Goal: Find contact information: Find contact information

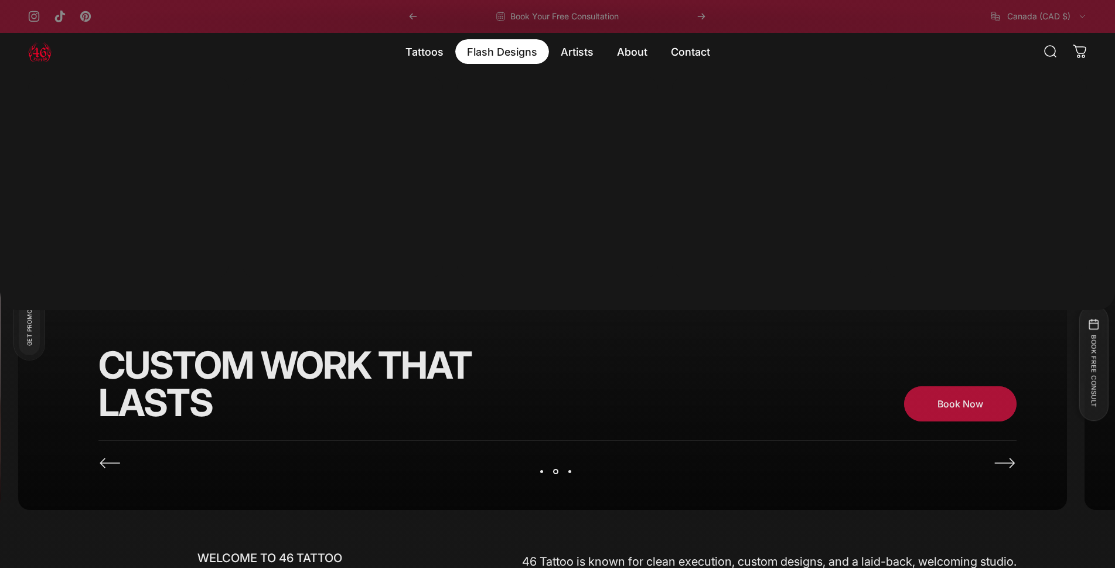
click at [506, 53] on magnet-element "Flash Designs Flash Designs" at bounding box center [502, 51] width 94 height 25
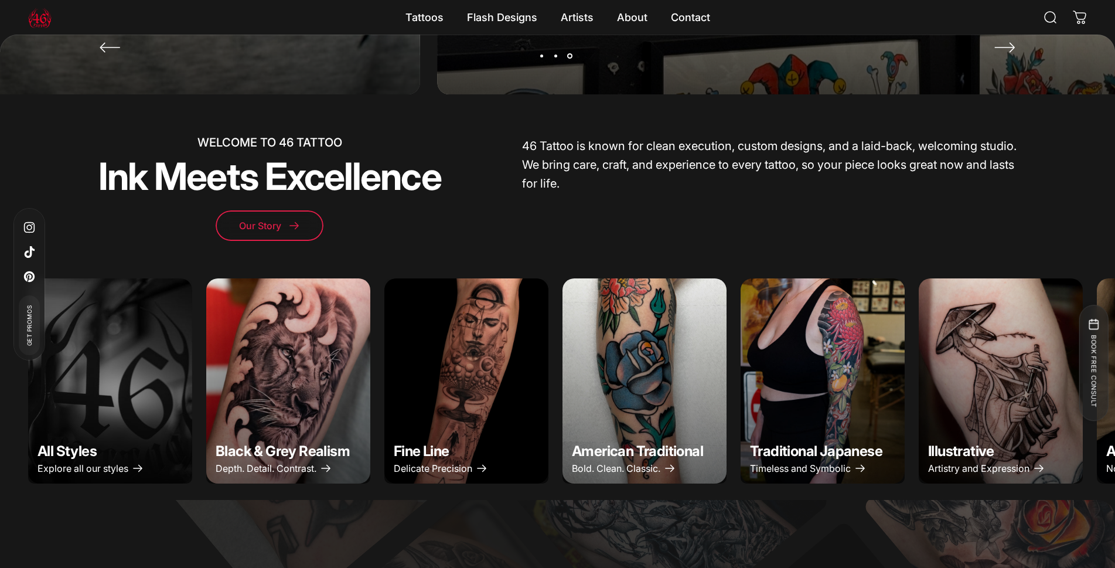
scroll to position [407, 0]
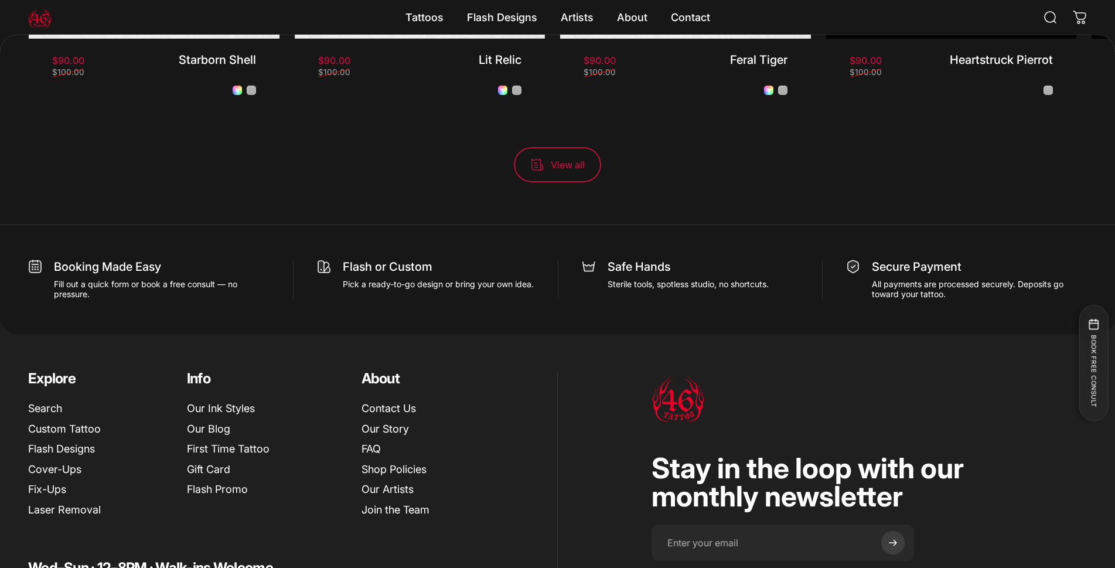
scroll to position [1403, 0]
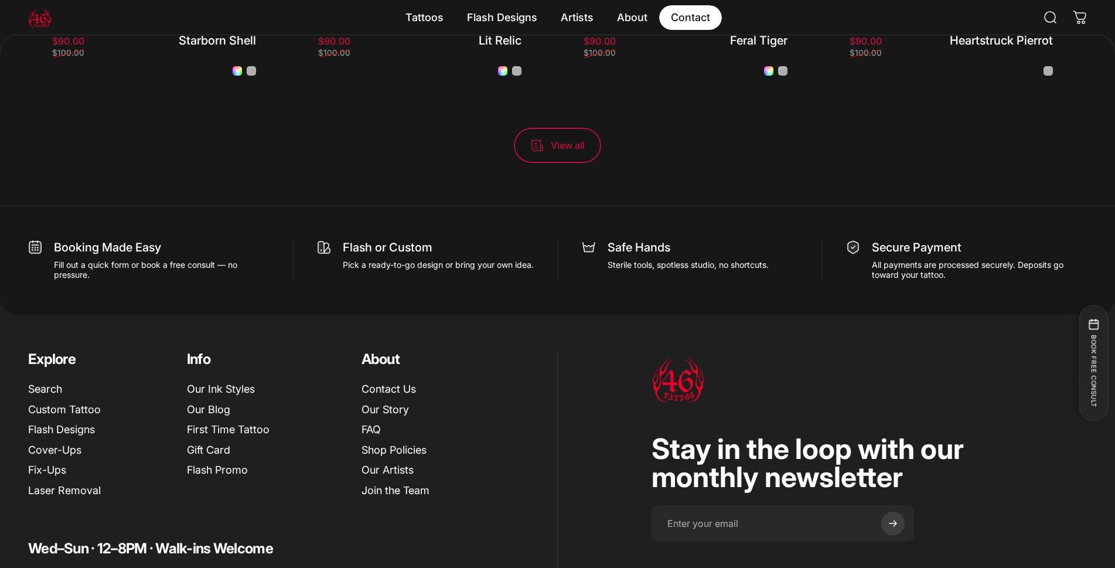
click at [699, 18] on link "Contact Contact" at bounding box center [690, 17] width 63 height 25
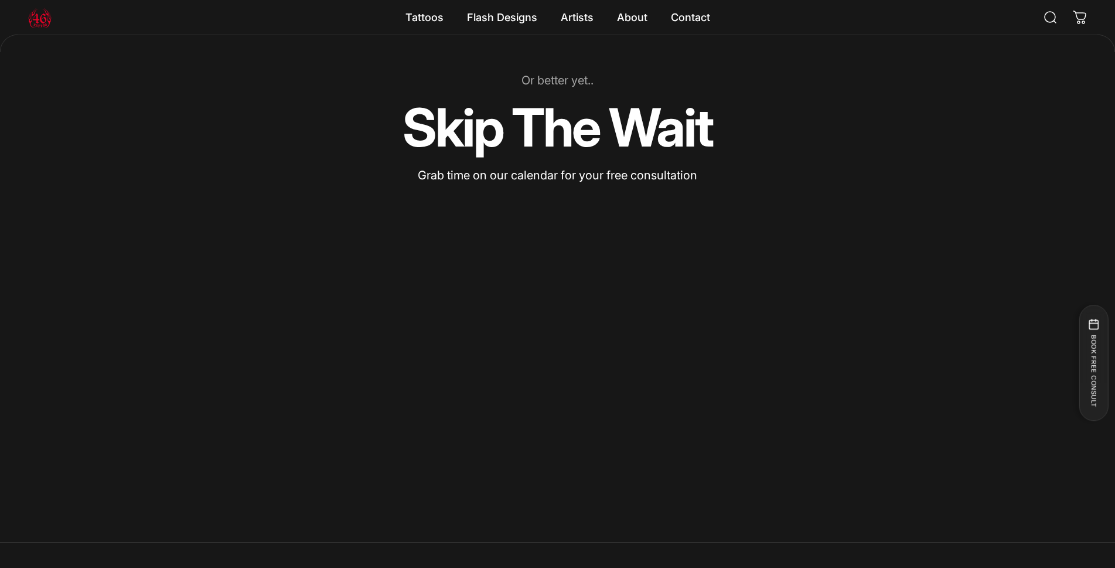
scroll to position [817, 0]
